Goal: Information Seeking & Learning: Learn about a topic

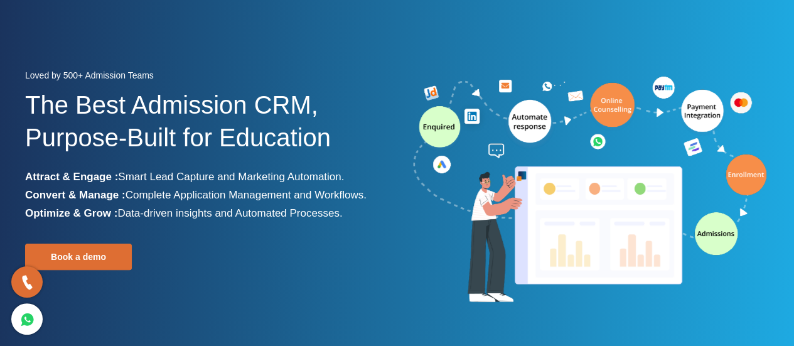
scroll to position [53, 0]
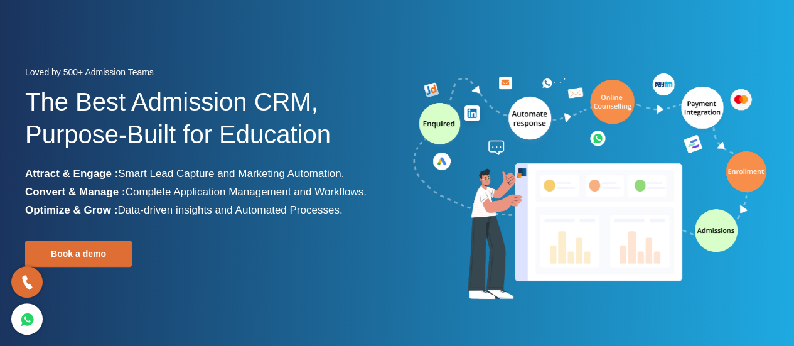
click at [205, 189] on span "Complete Application Management and Workflows." at bounding box center [246, 192] width 241 height 12
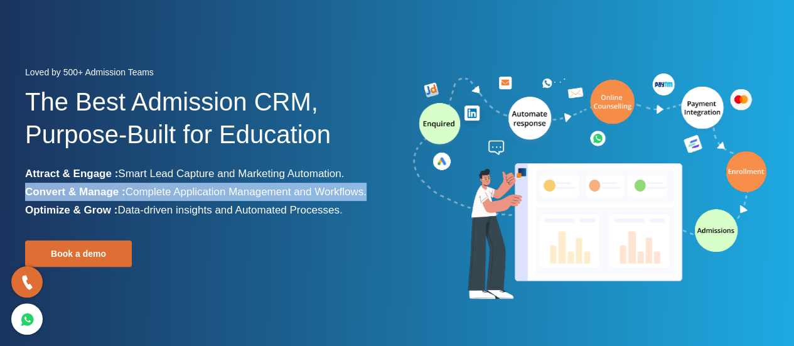
click at [205, 189] on span "Complete Application Management and Workflows." at bounding box center [246, 192] width 241 height 12
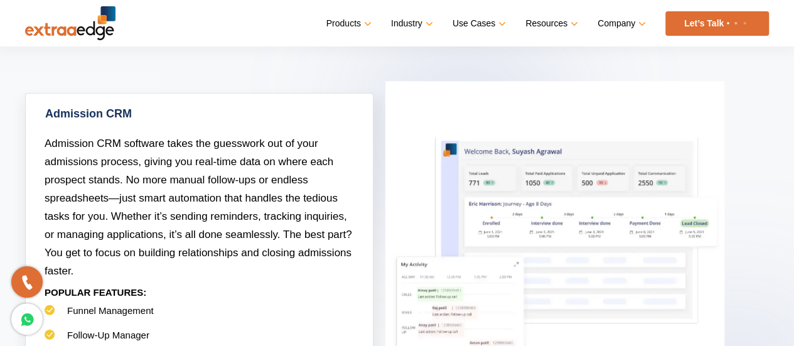
scroll to position [570, 0]
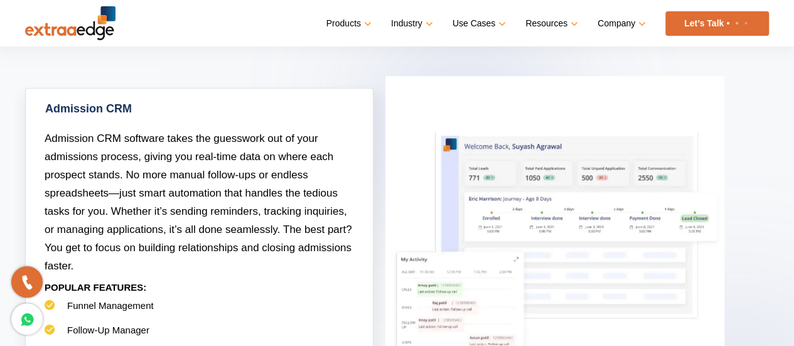
click at [151, 194] on span "Admission CRM software takes the guesswork out of your admissions process, givi…" at bounding box center [199, 202] width 308 height 139
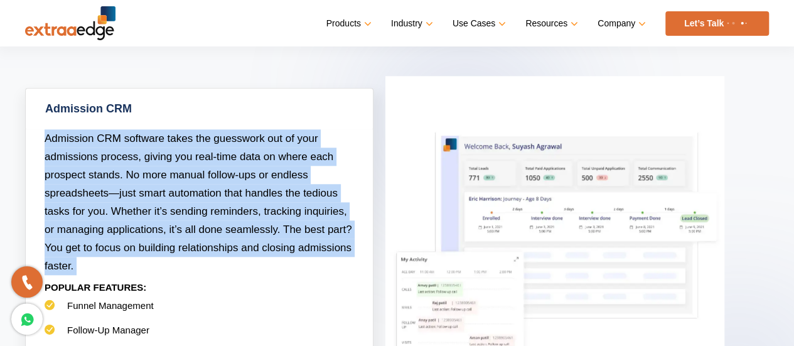
click at [151, 194] on span "Admission CRM software takes the guesswork out of your admissions process, givi…" at bounding box center [199, 202] width 308 height 139
click at [150, 225] on span "Admission CRM software takes the guesswork out of your admissions process, givi…" at bounding box center [199, 202] width 308 height 139
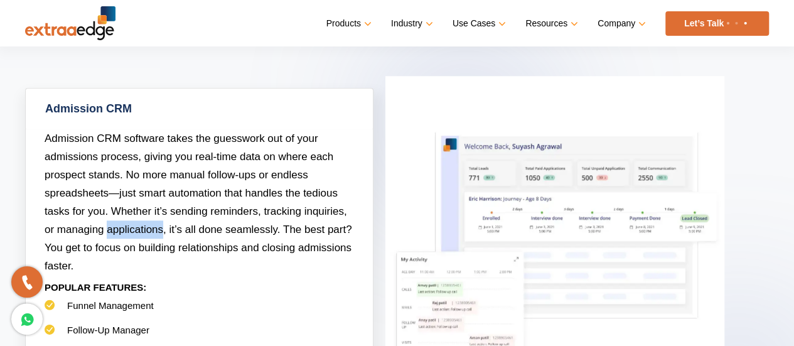
click at [150, 225] on span "Admission CRM software takes the guesswork out of your admissions process, givi…" at bounding box center [199, 202] width 308 height 139
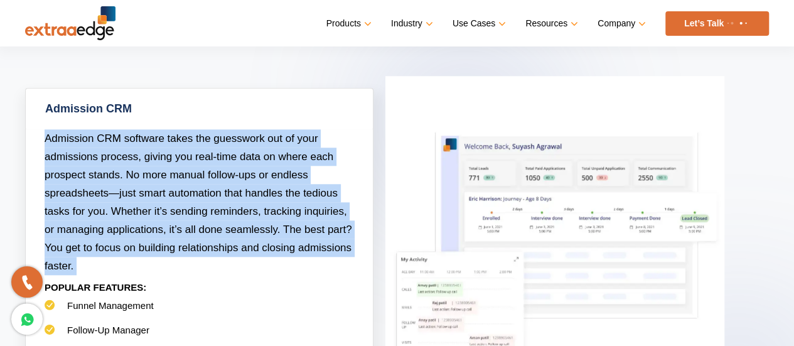
click at [150, 225] on span "Admission CRM software takes the guesswork out of your admissions process, givi…" at bounding box center [199, 202] width 308 height 139
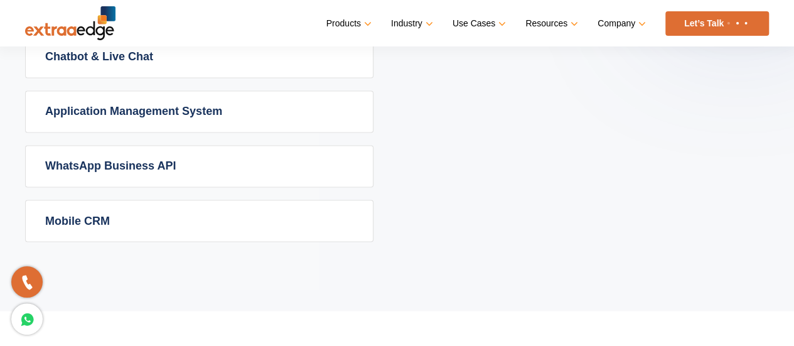
click at [151, 213] on link "Mobile CRM" at bounding box center [199, 220] width 347 height 41
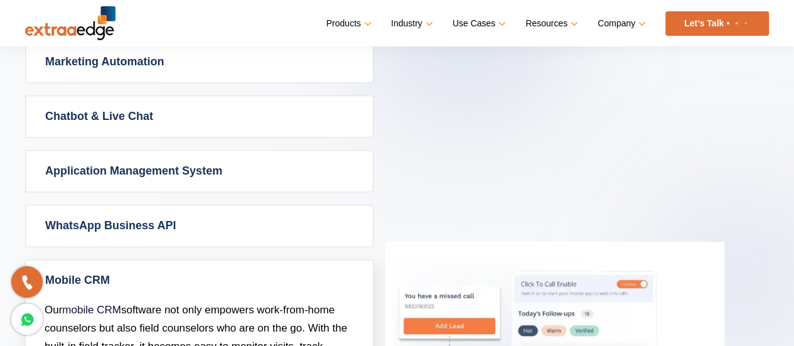
scroll to position [669, 0]
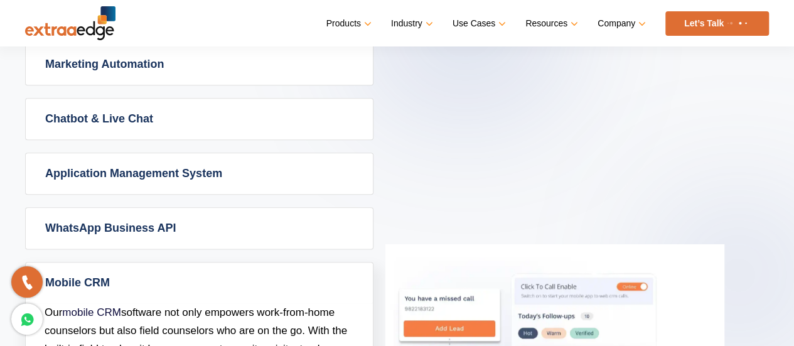
click at [211, 219] on link "WhatsApp Business API" at bounding box center [199, 228] width 347 height 41
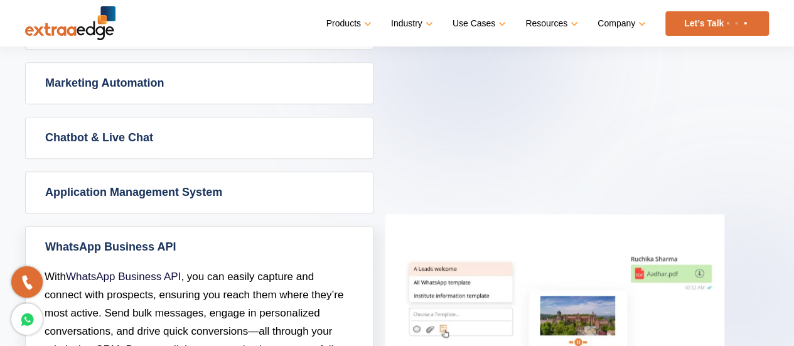
scroll to position [649, 0]
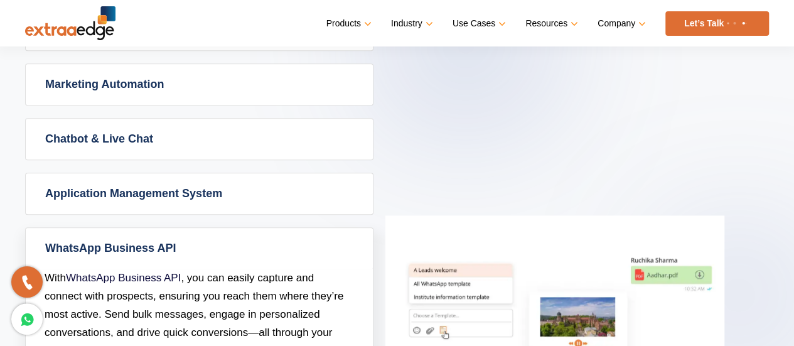
click at [152, 192] on link "Application Management System" at bounding box center [199, 193] width 347 height 41
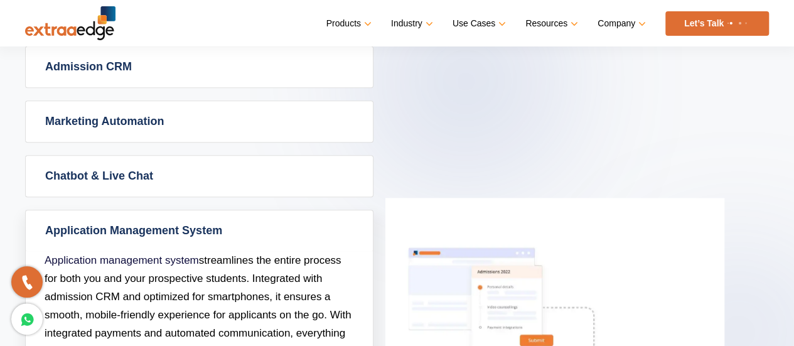
scroll to position [610, 0]
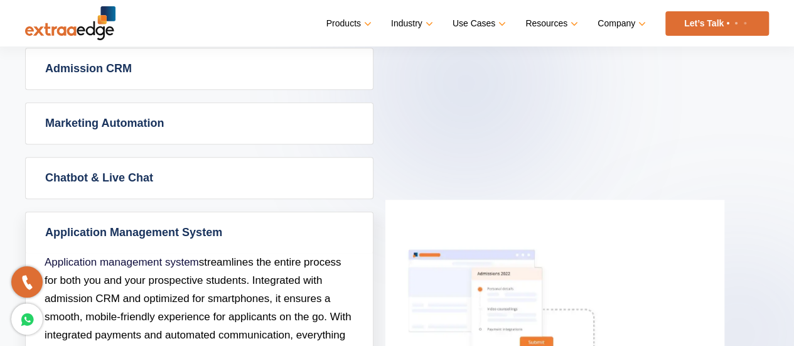
click at [168, 158] on link "Chatbot & Live Chat" at bounding box center [199, 178] width 347 height 41
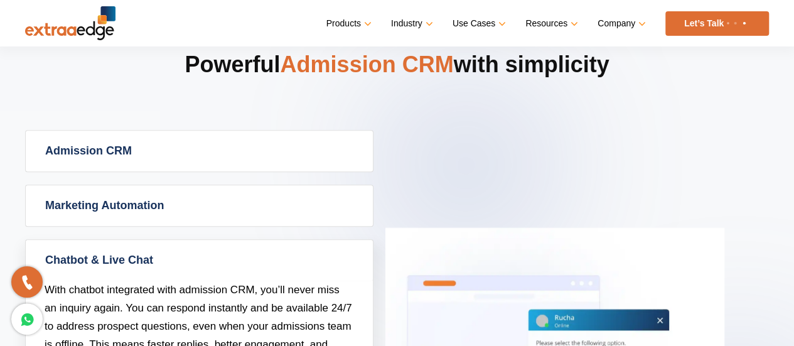
scroll to position [519, 0]
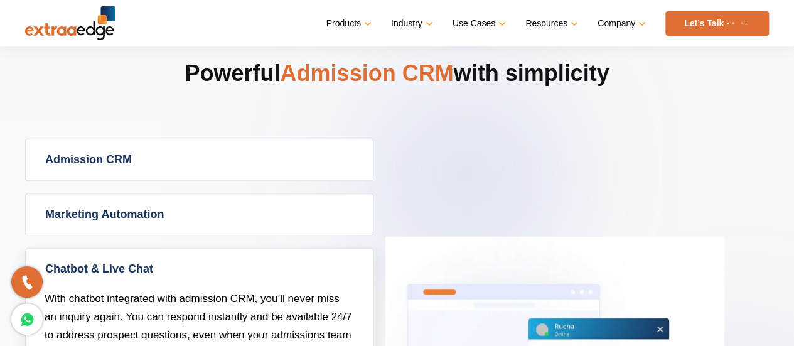
click at [205, 210] on link "Marketing Automation" at bounding box center [199, 214] width 347 height 41
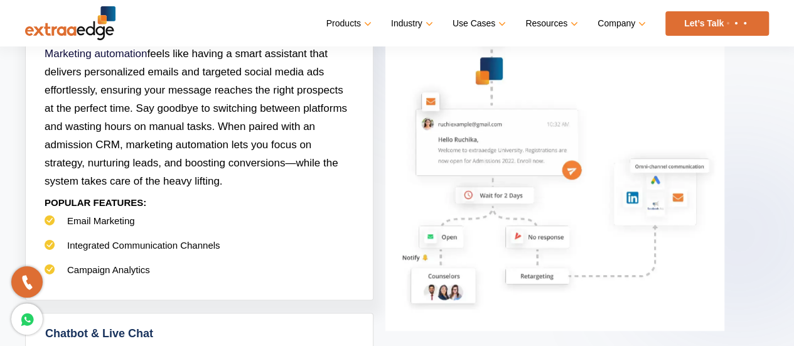
scroll to position [511, 0]
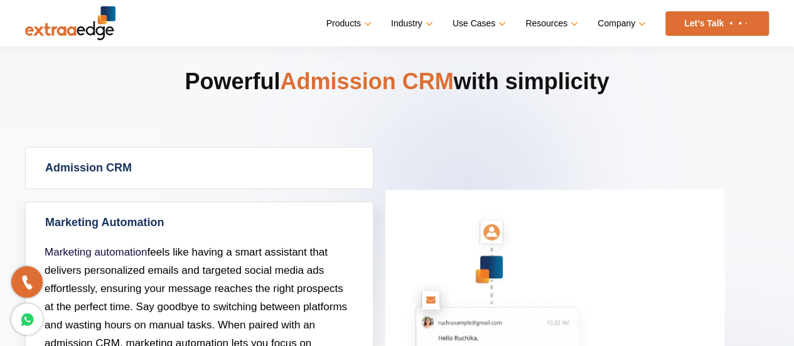
click at [196, 161] on link "Admission CRM" at bounding box center [199, 168] width 347 height 41
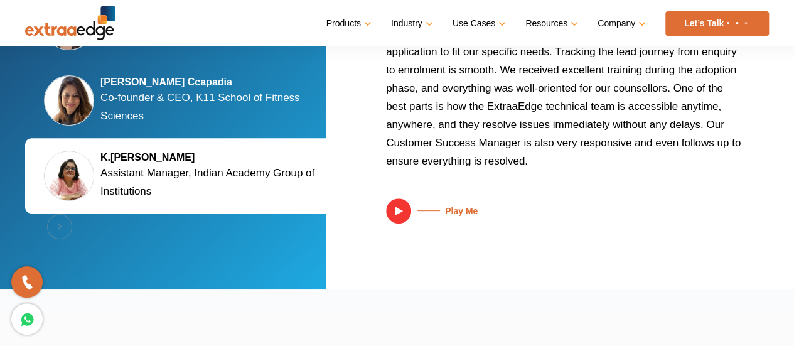
scroll to position [2582, 0]
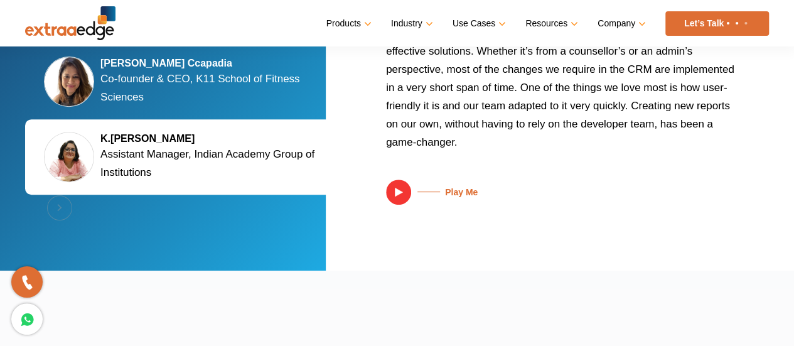
click at [57, 205] on div "Previous [PERSON_NAME] Executive Director, [PERSON_NAME]'s Institute [PERSON_NA…" at bounding box center [185, 82] width 320 height 290
click at [473, 247] on div "We have 500+ happy customers Previous [PERSON_NAME] Executive Director, [PERSON…" at bounding box center [397, 39] width 744 height 463
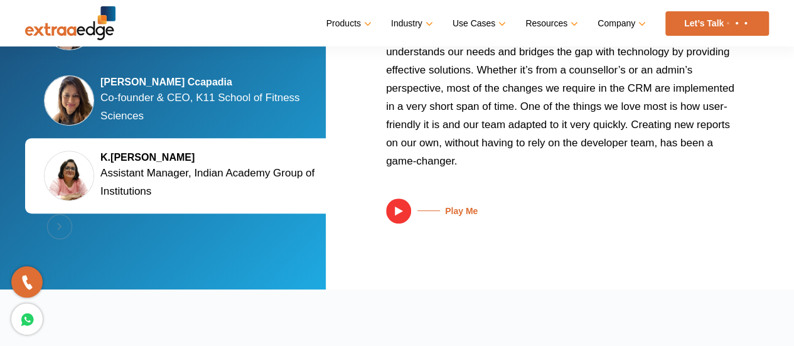
scroll to position [2619, 0]
